Goal: Communication & Community: Answer question/provide support

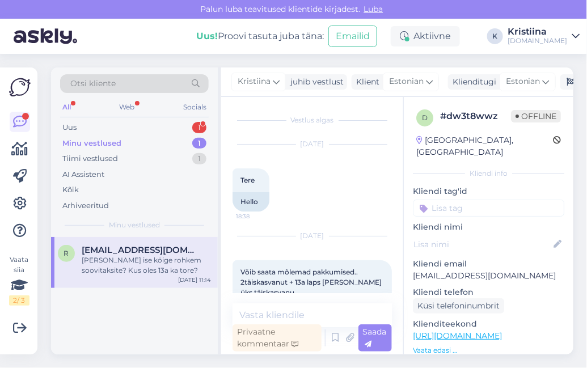
scroll to position [437, 0]
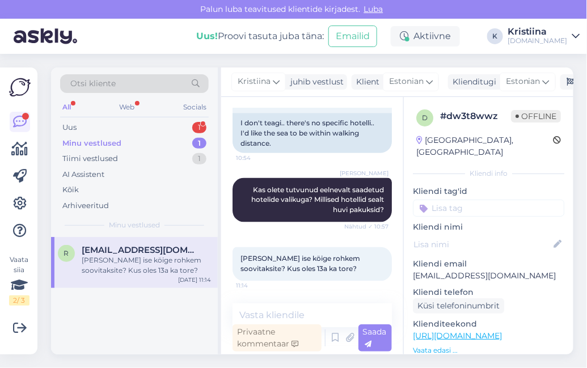
click at [154, 248] on span "[EMAIL_ADDRESS][DOMAIN_NAME]" at bounding box center [141, 250] width 118 height 10
drag, startPoint x: 541, startPoint y: 267, endPoint x: 414, endPoint y: 263, distance: 127.7
click at [414, 270] on p "[EMAIL_ADDRESS][DOMAIN_NAME]" at bounding box center [488, 276] width 151 height 12
copy p "[EMAIL_ADDRESS][DOMAIN_NAME]"
click at [302, 310] on textarea at bounding box center [312, 316] width 159 height 24
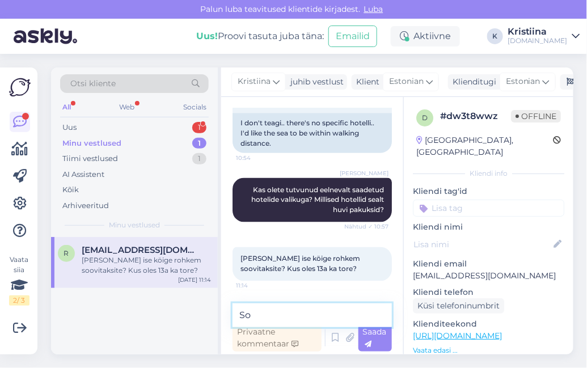
type textarea "S"
type textarea "s"
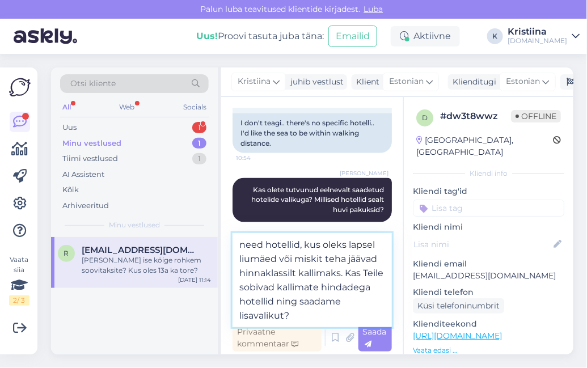
type textarea "need hotellid, kus oleks lapsel liumäed või miskit teha jäävad hinnaklassilt ka…"
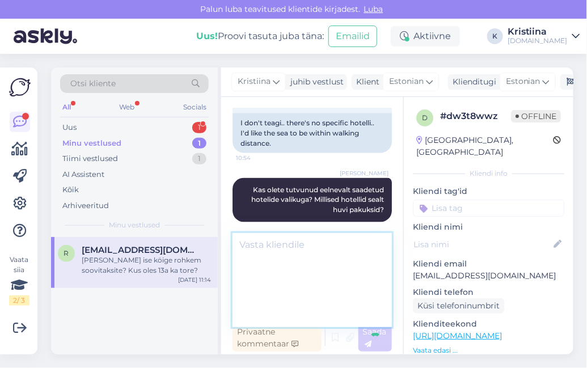
scroll to position [527, 0]
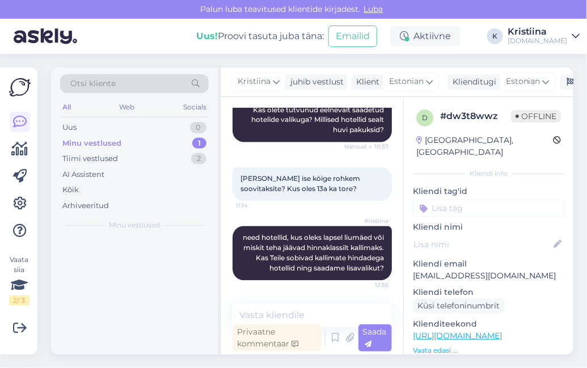
click at [136, 147] on div "Minu vestlused 1" at bounding box center [134, 144] width 149 height 16
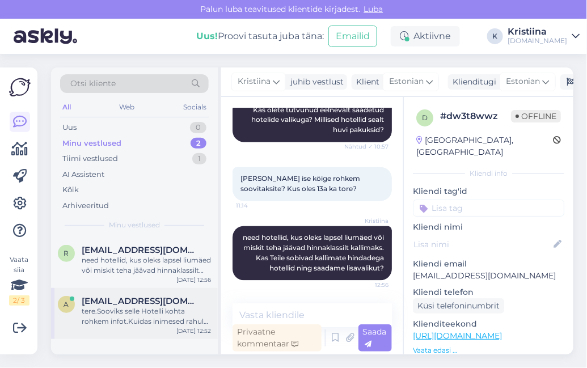
click at [136, 304] on span "[EMAIL_ADDRESS][DOMAIN_NAME]" at bounding box center [141, 301] width 118 height 10
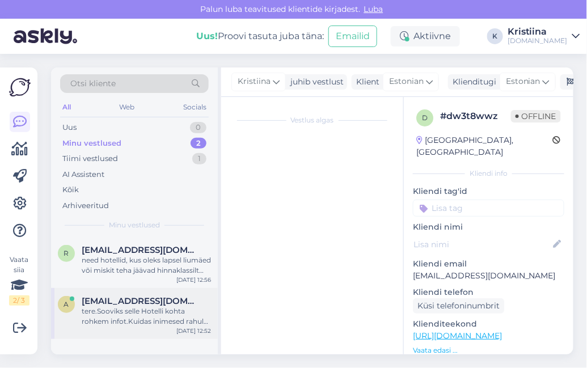
scroll to position [0, 0]
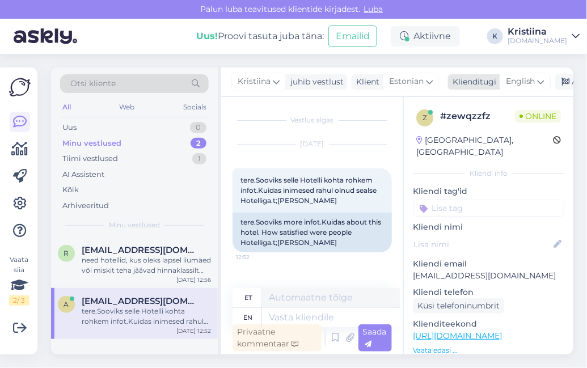
click at [526, 78] on span "English" at bounding box center [521, 81] width 30 height 12
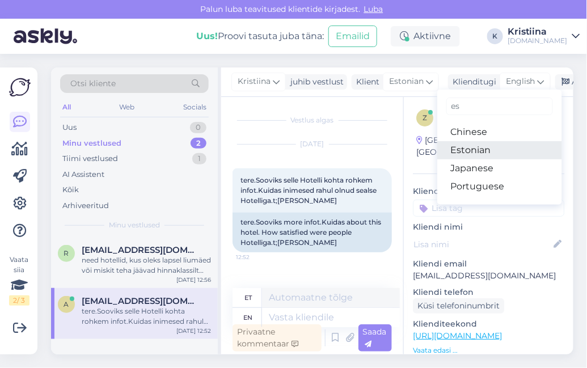
click at [488, 146] on link "Estonian" at bounding box center [499, 150] width 125 height 18
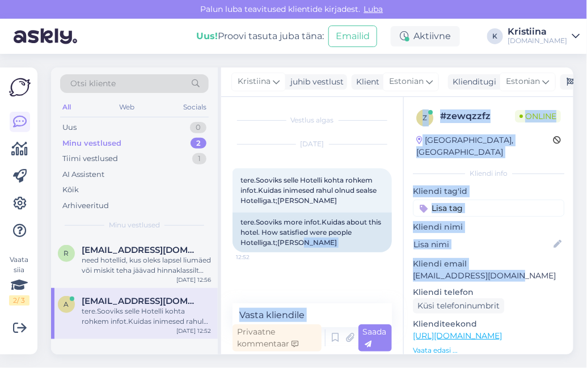
drag, startPoint x: 520, startPoint y: 264, endPoint x: 400, endPoint y: 268, distance: 120.4
click at [400, 268] on div "Vestlus algas [DATE] tere.Sooviks selle Hotelli kohta rohkem infot.Kuidas inime…" at bounding box center [397, 226] width 352 height 258
click at [512, 270] on p "[EMAIL_ADDRESS][DOMAIN_NAME]" at bounding box center [488, 276] width 151 height 12
click at [523, 270] on p "[EMAIL_ADDRESS][DOMAIN_NAME]" at bounding box center [488, 276] width 151 height 12
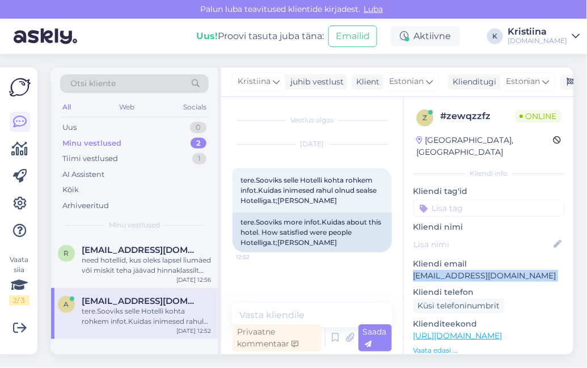
drag, startPoint x: 522, startPoint y: 265, endPoint x: 420, endPoint y: 268, distance: 101.6
click at [420, 270] on p "[EMAIL_ADDRESS][DOMAIN_NAME]" at bounding box center [488, 276] width 151 height 12
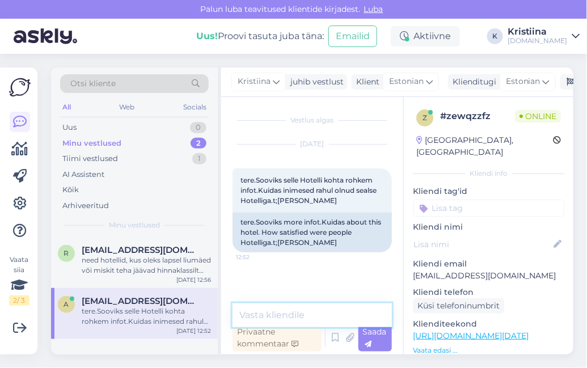
click at [284, 315] on textarea at bounding box center [312, 316] width 159 height 24
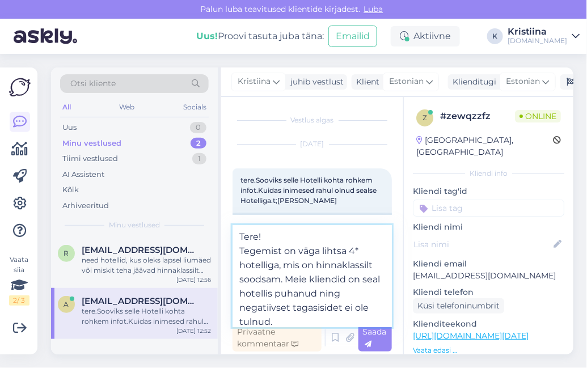
type textarea "Tere! Tegemist on väga lihtsa 4* hotelliga, mis on hinnaklassilt soodsam. Meie …"
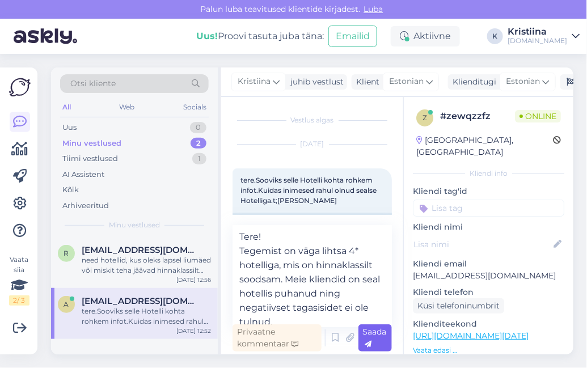
click at [365, 343] on icon at bounding box center [368, 344] width 7 height 7
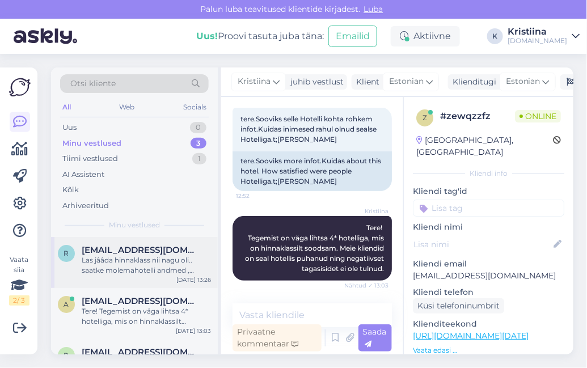
click at [131, 272] on div "Las jââda hinnaklass nii nagu oli.. saatke molemahotelli andmed , väljumised uu…" at bounding box center [146, 265] width 129 height 20
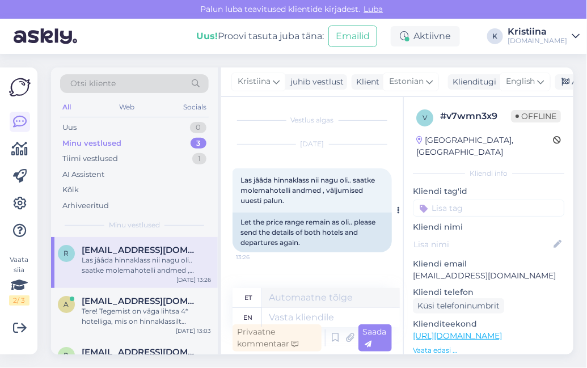
drag, startPoint x: 292, startPoint y: 207, endPoint x: 256, endPoint y: 201, distance: 35.5
click at [256, 201] on div "Las jââda hinnaklass nii nagu oli.. saatke molemahotelli andmed , väljumised uu…" at bounding box center [312, 190] width 159 height 44
click at [306, 200] on div "Las jââda hinnaklass nii nagu oli.. saatke molemahotelli andmed , väljumised uu…" at bounding box center [312, 190] width 159 height 44
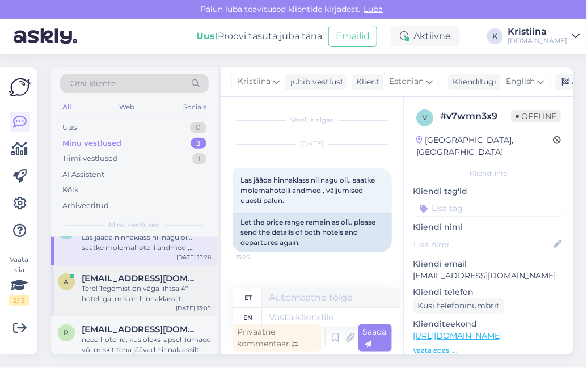
scroll to position [35, 0]
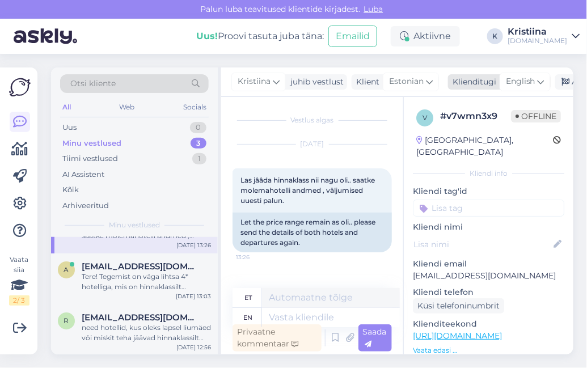
click at [524, 77] on span "English" at bounding box center [521, 81] width 30 height 12
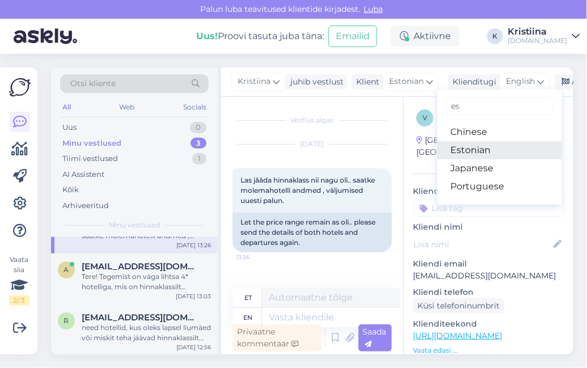
click at [492, 148] on link "Estonian" at bounding box center [499, 150] width 125 height 18
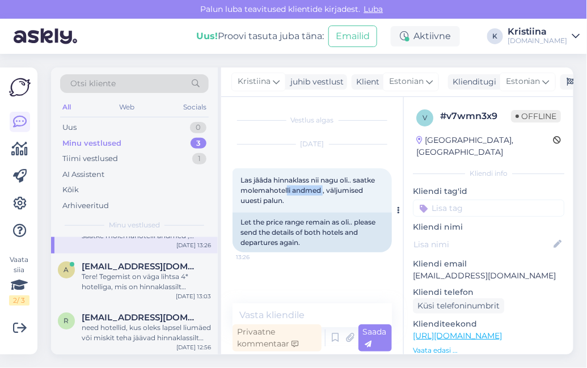
drag, startPoint x: 287, startPoint y: 192, endPoint x: 325, endPoint y: 195, distance: 38.2
click at [325, 195] on div "Las jââda hinnaklass nii nagu oli.. saatke molemahotelli andmed , väljumised uu…" at bounding box center [312, 190] width 159 height 44
click at [144, 338] on div "need hotellid, kus oleks lapsel liumäed või miskit teha jäävad hinnaklassilt ka…" at bounding box center [146, 333] width 129 height 20
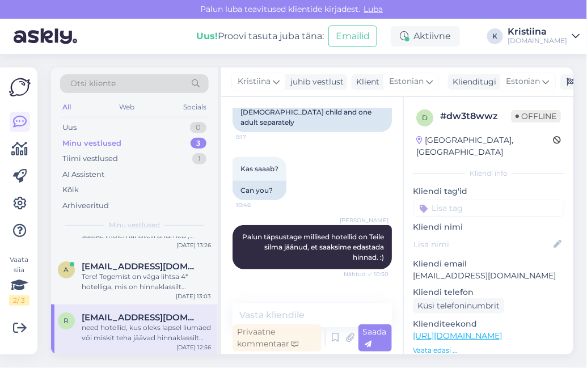
scroll to position [86, 0]
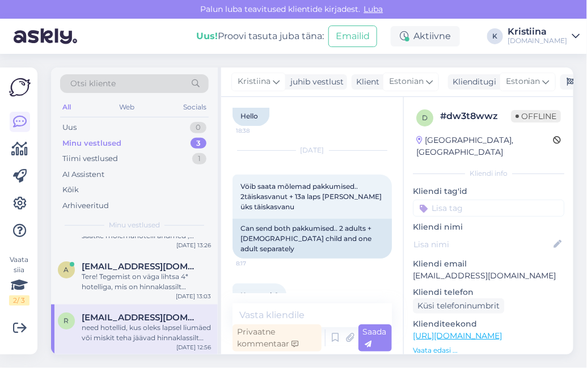
click at [138, 328] on div "need hotellid, kus oleks lapsel liumäed või miskit teha jäävad hinnaklassilt ka…" at bounding box center [146, 333] width 129 height 20
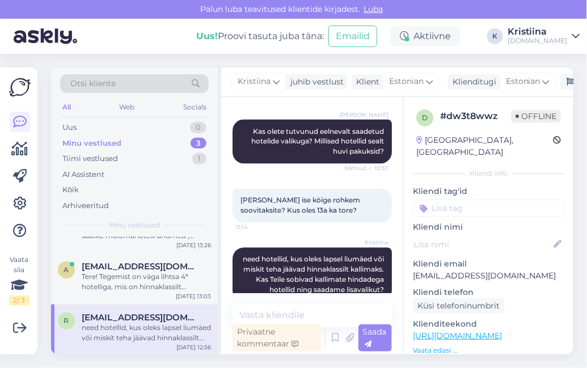
scroll to position [527, 0]
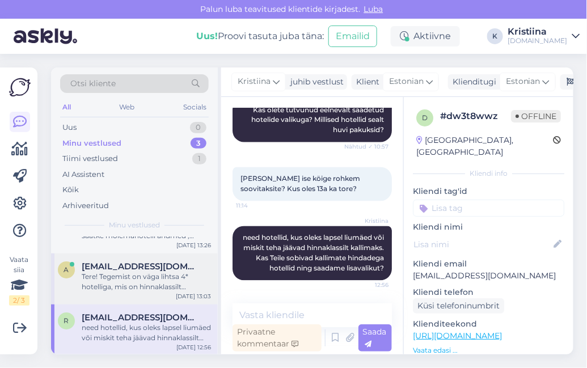
click at [137, 281] on div "Tere! Tegemist on väga lihtsa 4* hotelliga, mis on hinnaklassilt soodsam. Meie …" at bounding box center [146, 282] width 129 height 20
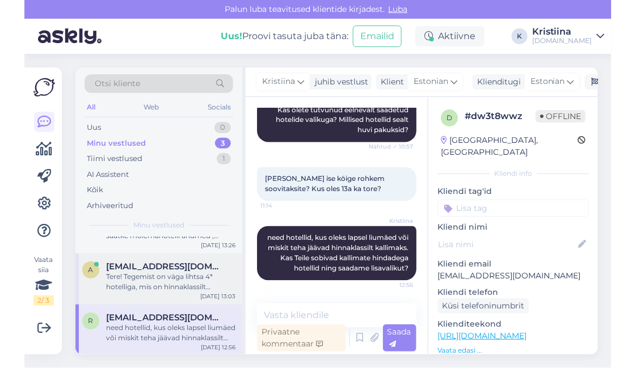
scroll to position [61, 0]
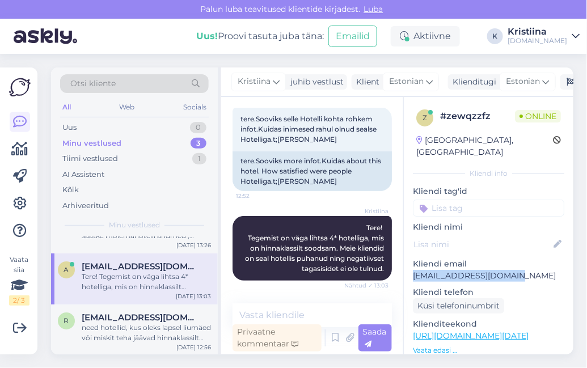
drag, startPoint x: 521, startPoint y: 264, endPoint x: 411, endPoint y: 260, distance: 109.6
click at [411, 260] on div "z # zewqzzfz Online [GEOGRAPHIC_DATA], [GEOGRAPHIC_DATA] Kliendi info Kliendi t…" at bounding box center [489, 336] width 170 height 478
copy p "[EMAIL_ADDRESS][DOMAIN_NAME]"
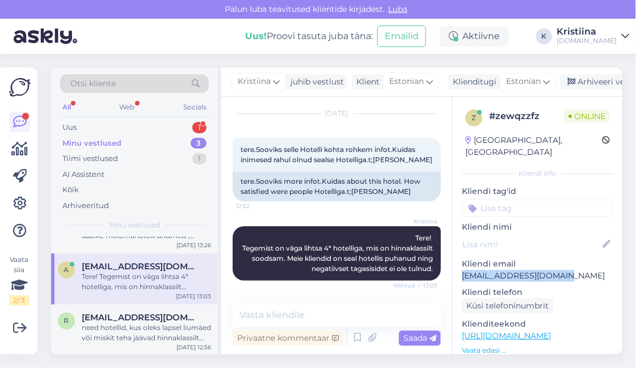
scroll to position [31, 0]
click at [159, 142] on div "Minu vestlused 3" at bounding box center [134, 144] width 149 height 16
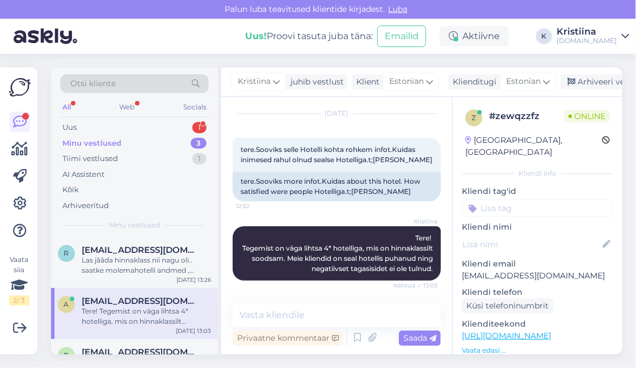
click at [150, 307] on div "Tere! Tegemist on väga lihtsa 4* hotelliga, mis on hinnaklassilt soodsam. Meie …" at bounding box center [146, 316] width 129 height 20
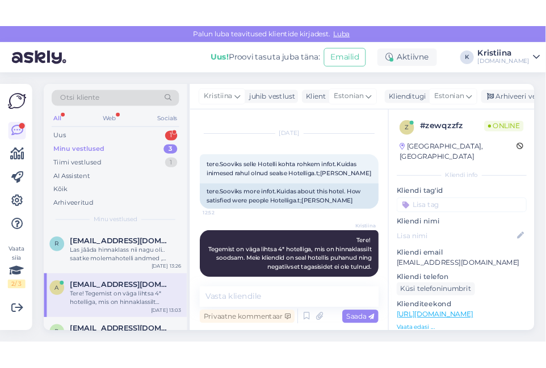
scroll to position [31, 0]
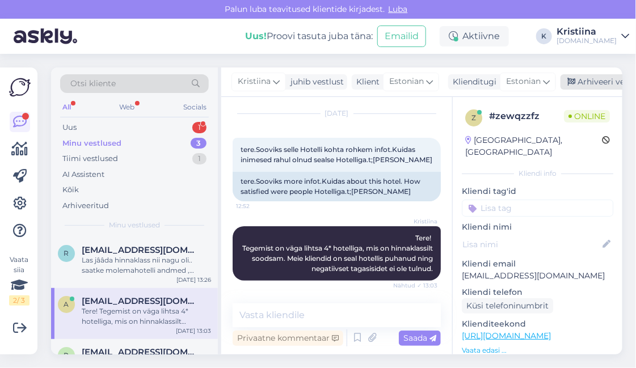
click at [587, 75] on div "Arhiveeri vestlus" at bounding box center [604, 81] width 87 height 15
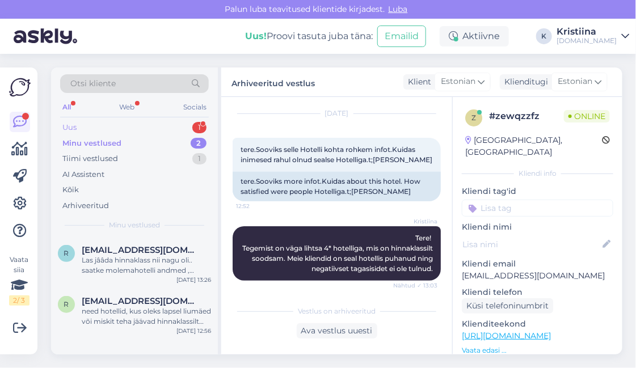
click at [142, 125] on div "Uus 1" at bounding box center [134, 128] width 149 height 16
